Goal: Navigation & Orientation: Find specific page/section

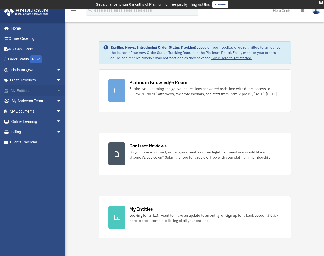
click at [56, 92] on span "arrow_drop_down" at bounding box center [61, 90] width 10 height 11
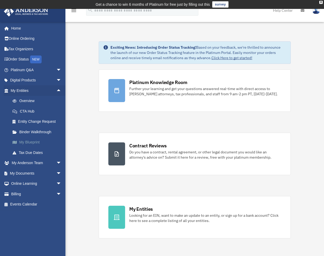
click at [39, 144] on link "My Blueprint" at bounding box center [38, 142] width 62 height 10
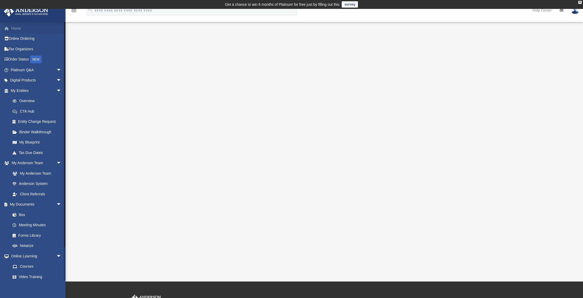
click at [21, 27] on link "Home" at bounding box center [37, 28] width 66 height 10
